Goal: Task Accomplishment & Management: Complete application form

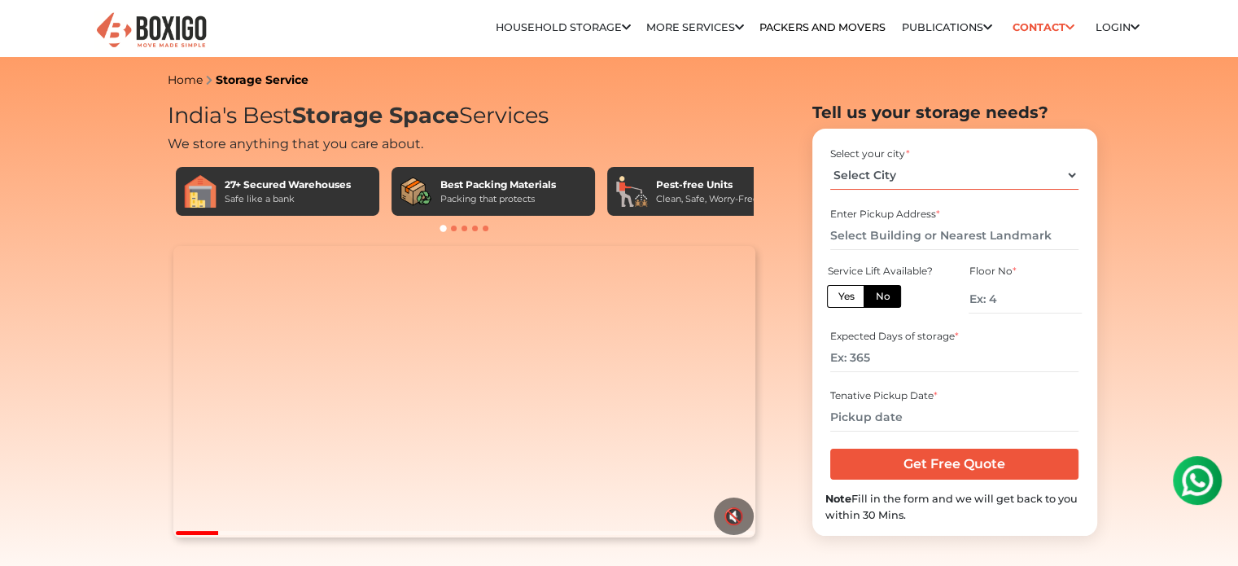
click at [981, 180] on select "Select City Bangalore Bengaluru Bhopal Bhubaneswar Chennai Coimbatore Cuttack D…" at bounding box center [954, 175] width 248 height 28
select select "[GEOGRAPHIC_DATA]"
click at [830, 161] on select "Select City Bangalore Bengaluru Bhopal Bhubaneswar Chennai Coimbatore Cuttack D…" at bounding box center [954, 175] width 248 height 28
click at [934, 239] on input "text" at bounding box center [954, 235] width 248 height 28
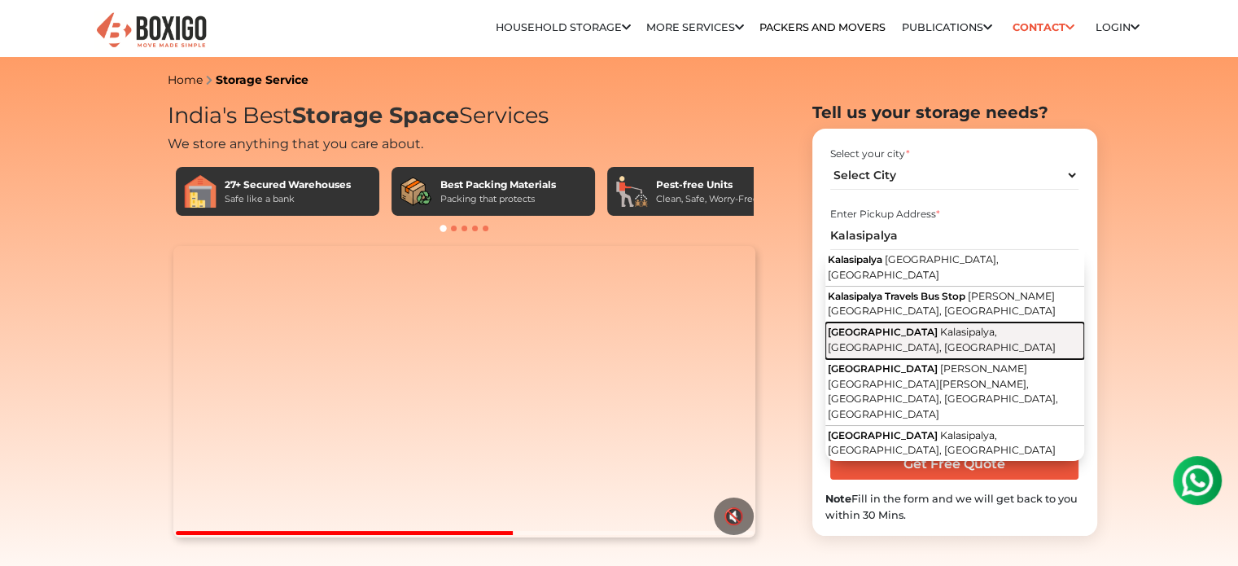
click at [921, 326] on span "Kalasipalyam Main Road" at bounding box center [883, 332] width 110 height 12
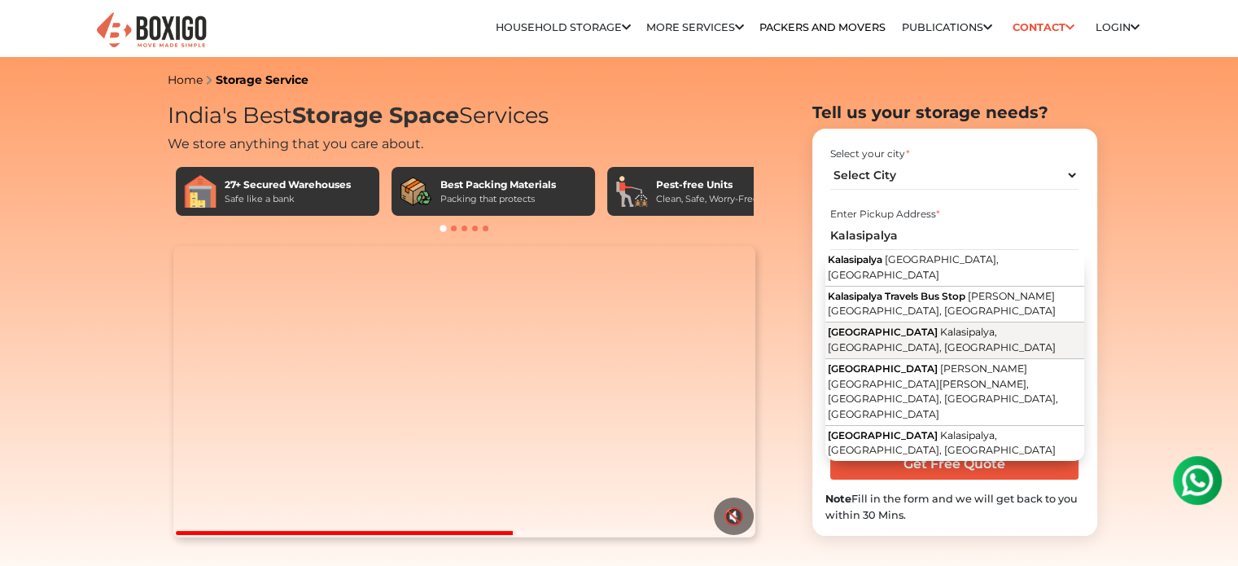
type input "Kalasipalyam Main Road, Kalasipalya, Bengaluru, Karnataka"
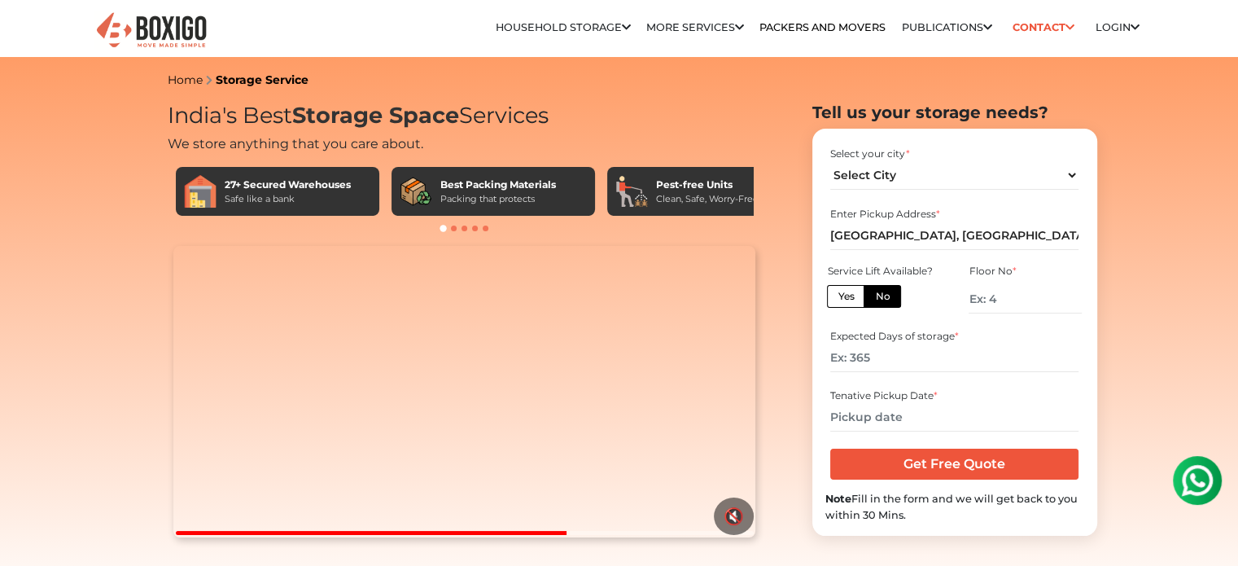
click at [894, 303] on label "No" at bounding box center [881, 296] width 37 height 23
click at [885, 299] on input "No" at bounding box center [880, 294] width 11 height 11
click at [1038, 302] on input "number" at bounding box center [1024, 299] width 112 height 28
type input "0"
click at [935, 361] on input "number" at bounding box center [954, 357] width 248 height 28
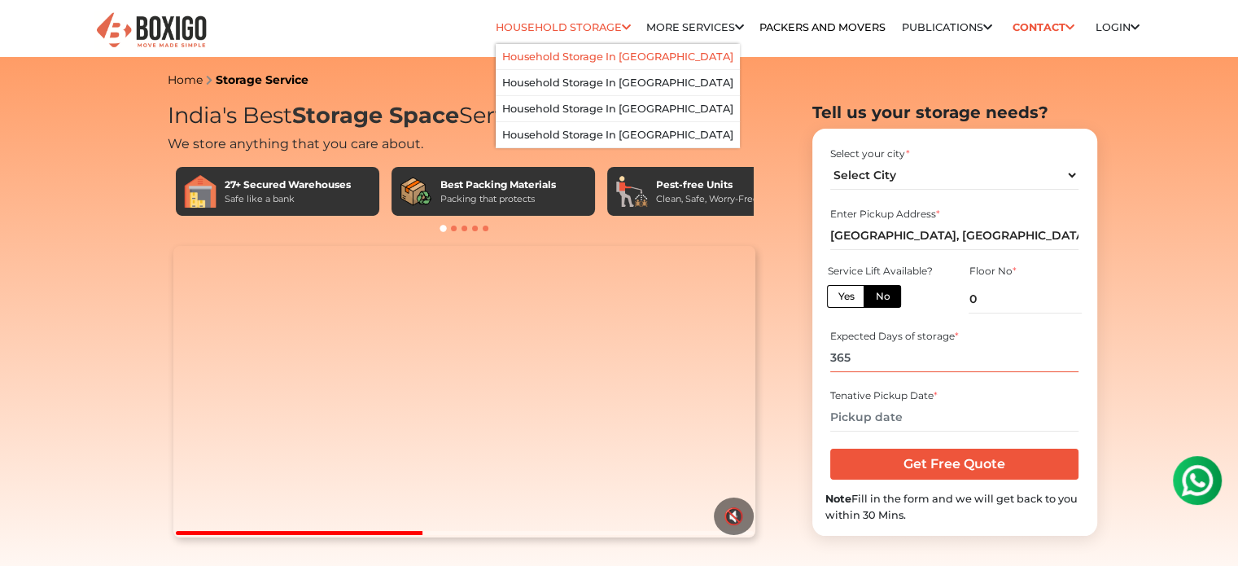
type input "365"
click at [562, 53] on link "Household Storage in [GEOGRAPHIC_DATA]" at bounding box center [617, 56] width 231 height 12
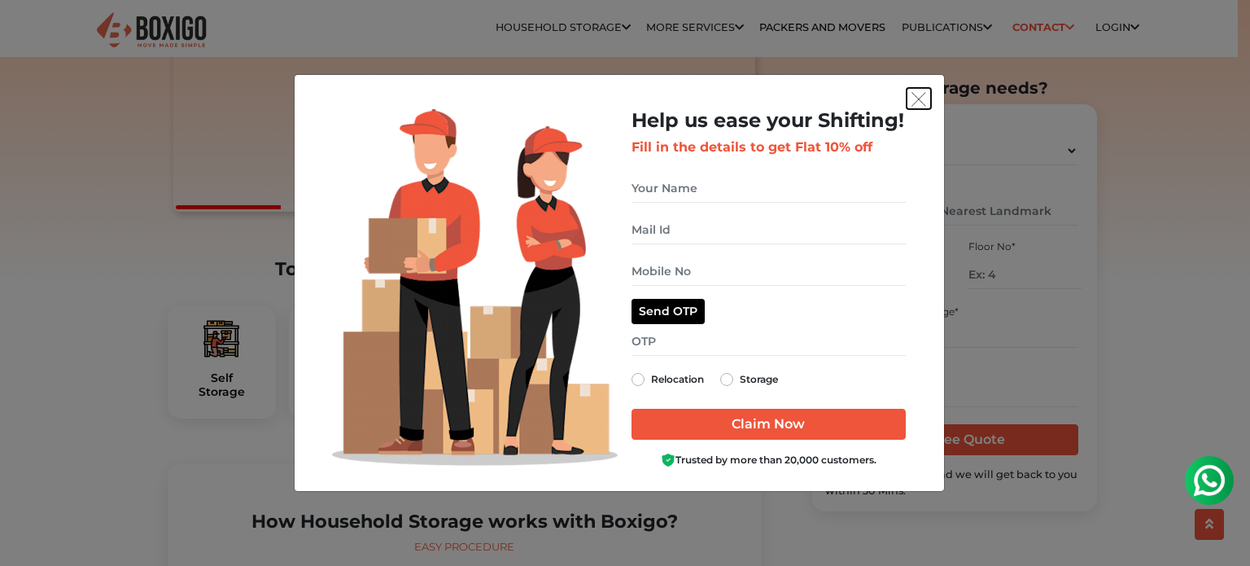
click at [916, 97] on img "get free quote dialog" at bounding box center [918, 99] width 15 height 15
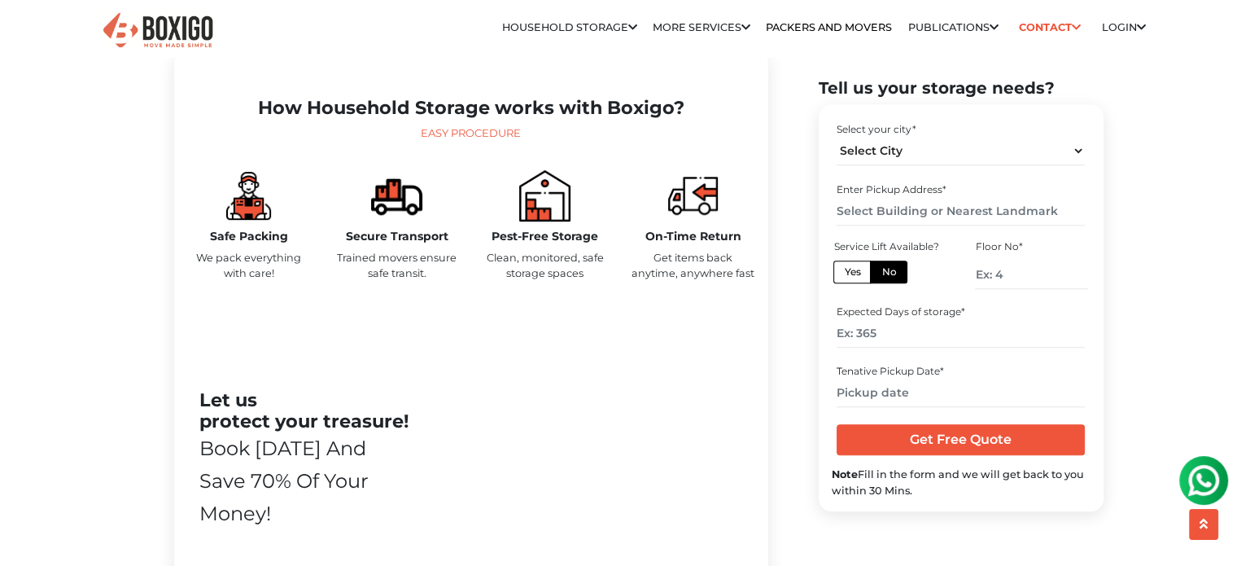
scroll to position [732, 0]
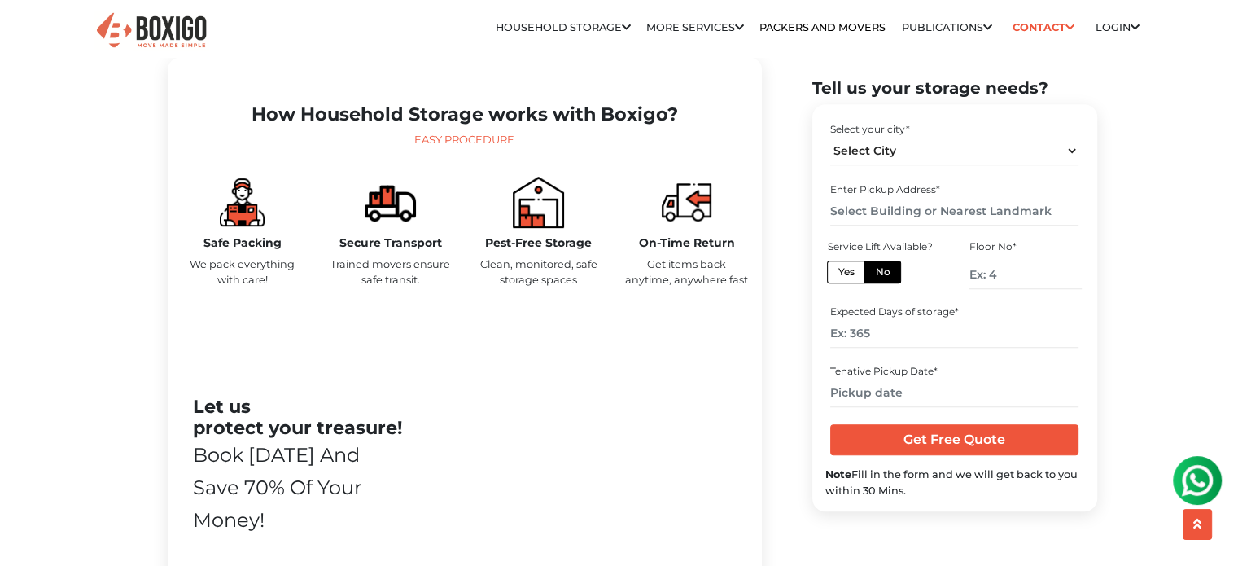
click at [360, 228] on div at bounding box center [391, 202] width 124 height 51
